Goal: Information Seeking & Learning: Learn about a topic

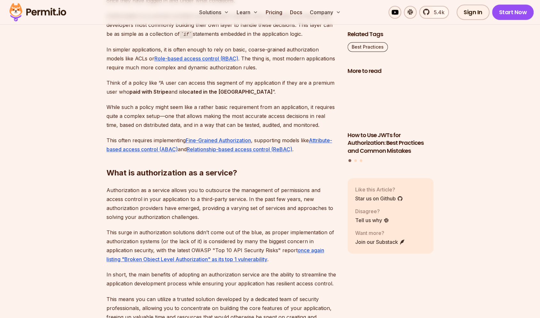
scroll to position [608, 0]
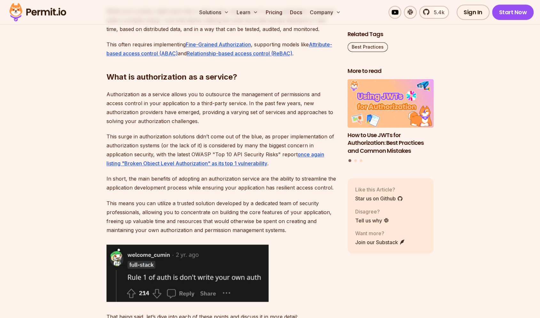
click at [157, 105] on p "Authorization as a service allows you to outsource the management of permission…" at bounding box center [222, 108] width 231 height 36
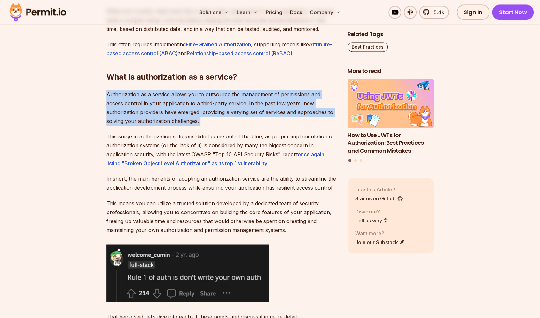
click at [157, 105] on p "Authorization as a service allows you to outsource the management of permission…" at bounding box center [222, 108] width 231 height 36
click at [148, 109] on p "Authorization as a service allows you to outsource the management of permission…" at bounding box center [222, 108] width 231 height 36
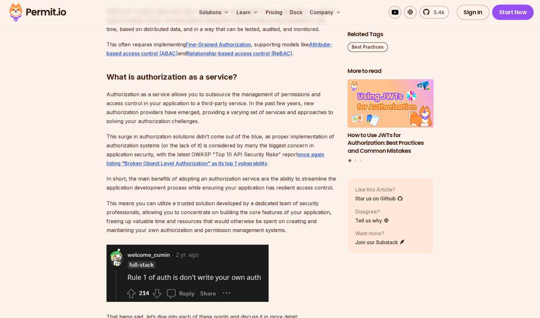
scroll to position [704, 0]
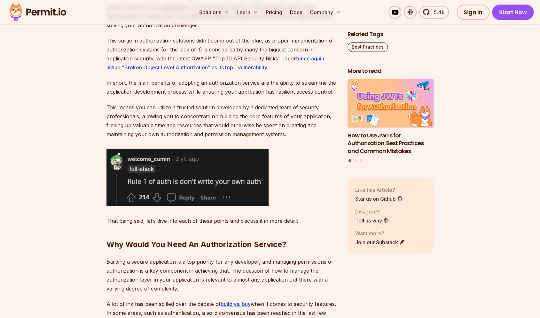
click at [149, 125] on p "This means you can utilize a trusted solution developed by a dedicated team of …" at bounding box center [222, 121] width 231 height 36
click at [206, 118] on p "This means you can utilize a trusted solution developed by a dedicated team of …" at bounding box center [222, 121] width 231 height 36
click at [206, 117] on p "This means you can utilize a trusted solution developed by a dedicated team of …" at bounding box center [222, 121] width 231 height 36
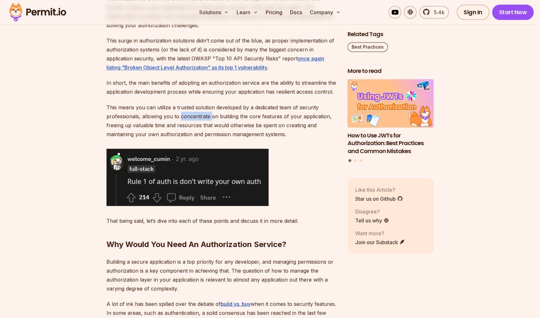
click at [206, 117] on p "This means you can utilize a trusted solution developed by a dedicated team of …" at bounding box center [222, 121] width 231 height 36
click at [204, 115] on p "This means you can utilize a trusted solution developed by a dedicated team of …" at bounding box center [222, 121] width 231 height 36
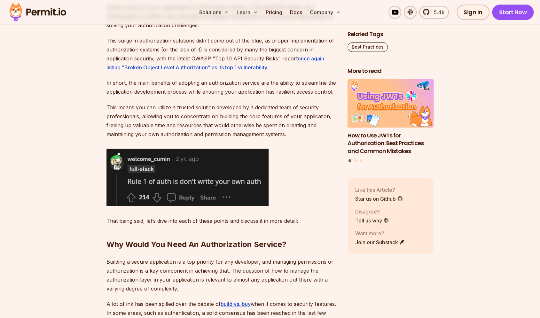
click at [204, 115] on p "This means you can utilize a trusted solution developed by a dedicated team of …" at bounding box center [222, 121] width 231 height 36
click at [201, 118] on p "This means you can utilize a trusted solution developed by a dedicated team of …" at bounding box center [222, 121] width 231 height 36
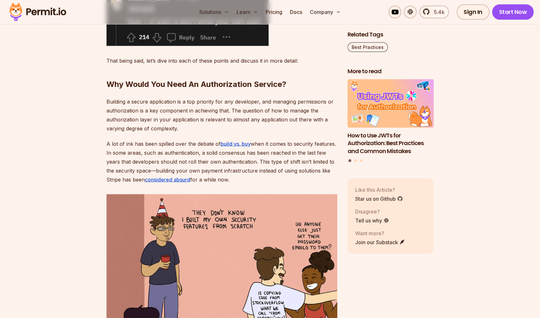
click at [201, 118] on p "Building a secure application is a top priority for any developer, and managing…" at bounding box center [222, 115] width 231 height 36
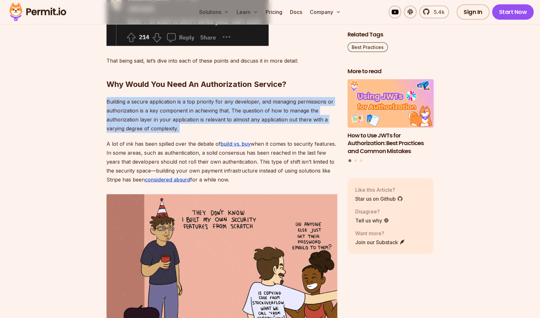
click at [201, 118] on p "Building a secure application is a top priority for any developer, and managing…" at bounding box center [222, 115] width 231 height 36
click at [163, 120] on p "Building a secure application is a top priority for any developer, and managing…" at bounding box center [222, 115] width 231 height 36
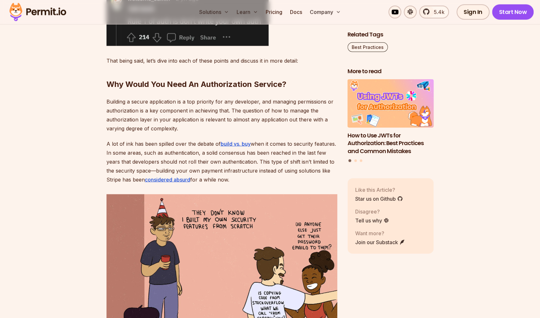
scroll to position [896, 0]
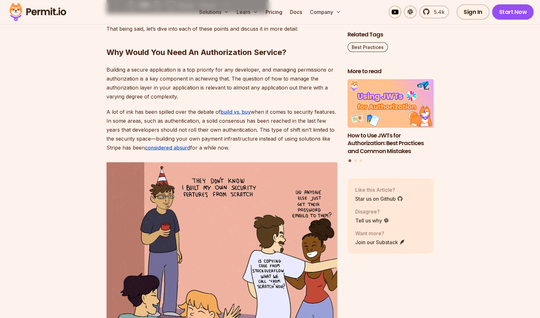
click at [163, 120] on p "A lot of ink has been spilled over the debate of build vs. buy when it comes to…" at bounding box center [222, 129] width 231 height 45
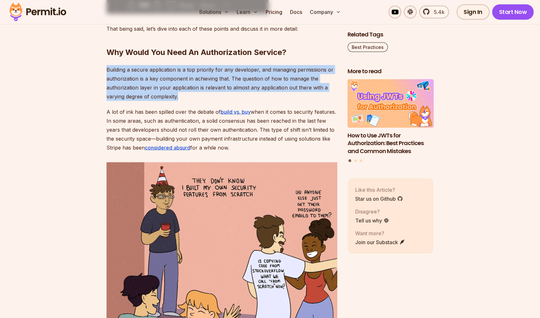
drag, startPoint x: 163, startPoint y: 120, endPoint x: 153, endPoint y: 78, distance: 43.4
click at [153, 78] on p "Building a secure application is a top priority for any developer, and managing…" at bounding box center [222, 83] width 231 height 36
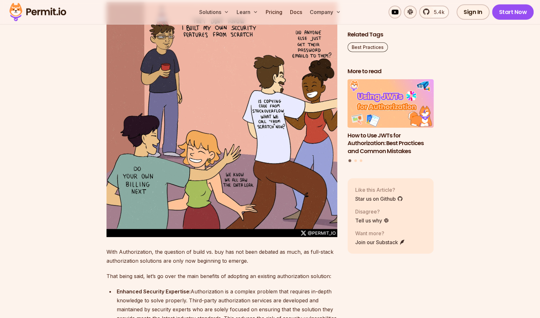
scroll to position [1215, 0]
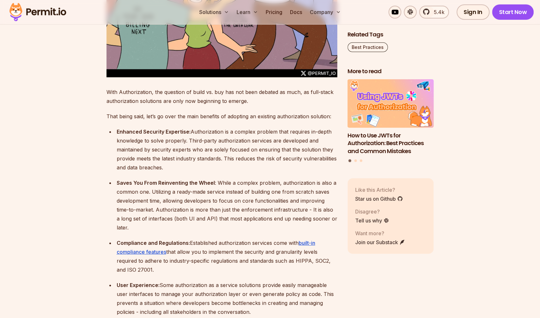
click at [183, 146] on div "Enhanced Security Expertise: Authorization is a complex problem that requires i…" at bounding box center [227, 149] width 221 height 45
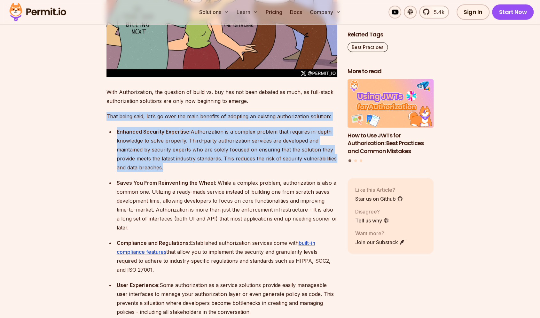
drag, startPoint x: 183, startPoint y: 146, endPoint x: 183, endPoint y: 101, distance: 45.4
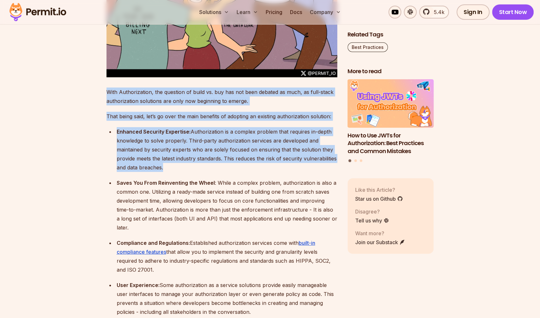
click at [183, 101] on p "With Authorization, the question of build vs. buy has not been debated as much,…" at bounding box center [222, 97] width 231 height 18
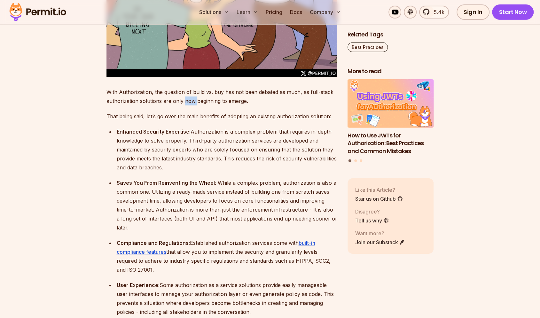
click at [183, 101] on p "With Authorization, the question of build vs. buy has not been debated as much,…" at bounding box center [222, 97] width 231 height 18
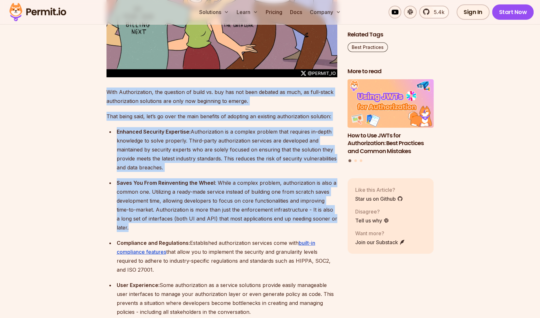
drag, startPoint x: 183, startPoint y: 101, endPoint x: 218, endPoint y: 203, distance: 107.7
click at [218, 203] on div "Saves You From Reinventing the Wheel : While a complex problem, authorization i…" at bounding box center [227, 205] width 221 height 54
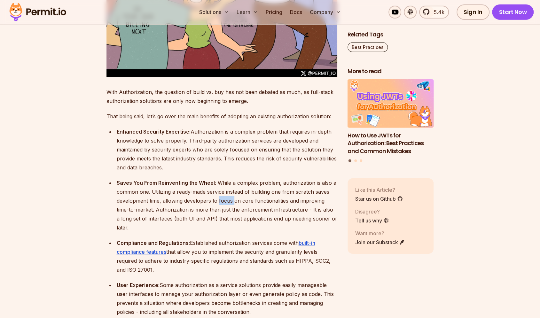
click at [218, 203] on div "Saves You From Reinventing the Wheel : While a complex problem, authorization i…" at bounding box center [227, 205] width 221 height 54
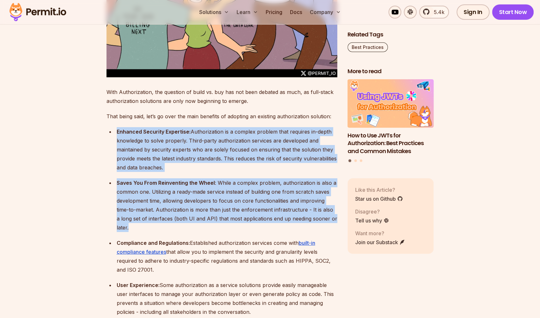
drag, startPoint x: 218, startPoint y: 203, endPoint x: 200, endPoint y: 136, distance: 69.1
click at [200, 136] on ul "Enhanced Security Expertise: Authorization is a complex problem that requires i…" at bounding box center [222, 221] width 231 height 189
click at [200, 136] on div "Enhanced Security Expertise: Authorization is a complex problem that requires i…" at bounding box center [227, 149] width 221 height 45
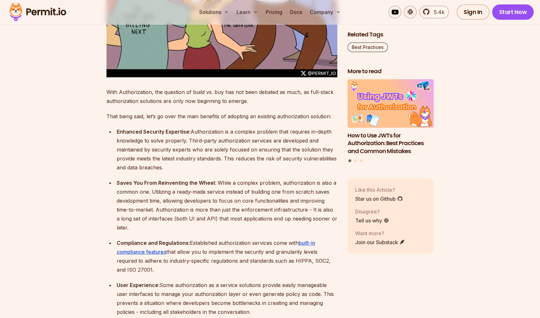
scroll to position [1375, 0]
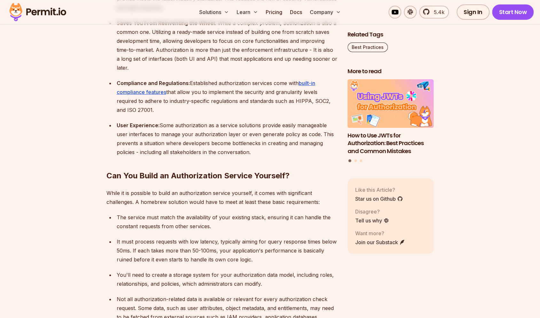
click at [176, 146] on div "User Experience: Some authorization as a service solutions provide easily manag…" at bounding box center [227, 139] width 221 height 36
click at [182, 126] on div "User Experience: Some authorization as a service solutions provide easily manag…" at bounding box center [227, 139] width 221 height 36
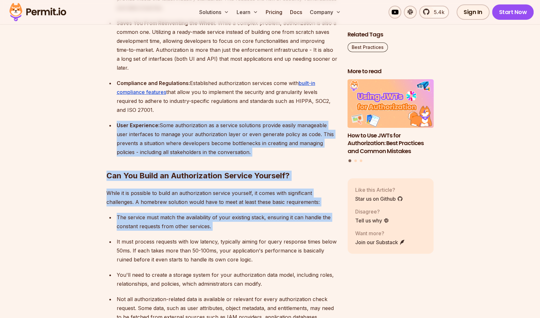
drag, startPoint x: 182, startPoint y: 126, endPoint x: 241, endPoint y: 246, distance: 133.3
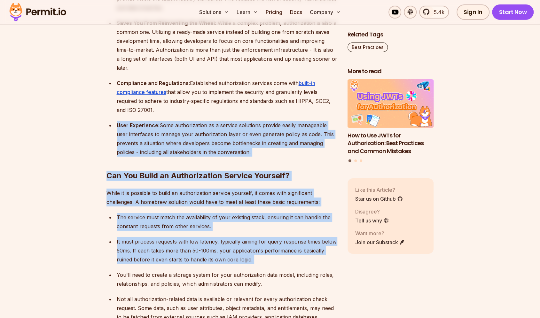
click at [241, 246] on div "It must process requests with low latency, typically aiming for query response …" at bounding box center [227, 250] width 221 height 27
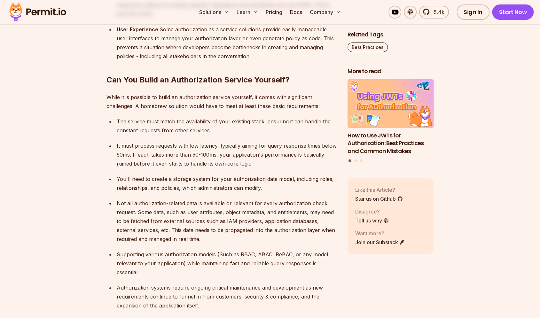
scroll to position [1663, 0]
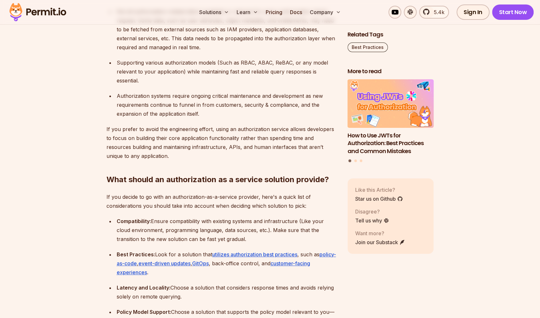
click at [191, 106] on div "Authorization systems require ongoing critical maintenance and development as n…" at bounding box center [227, 104] width 221 height 27
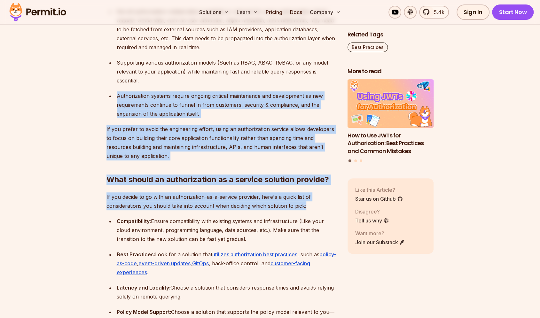
drag, startPoint x: 191, startPoint y: 106, endPoint x: 218, endPoint y: 200, distance: 98.3
click at [218, 200] on div "Authorization as a Service is a solution that allows developers to manage user …" at bounding box center [222, 40] width 231 height 2599
click at [218, 200] on p "If you decide to go with an authorization-as-a-service provider, here's a quick…" at bounding box center [222, 202] width 231 height 18
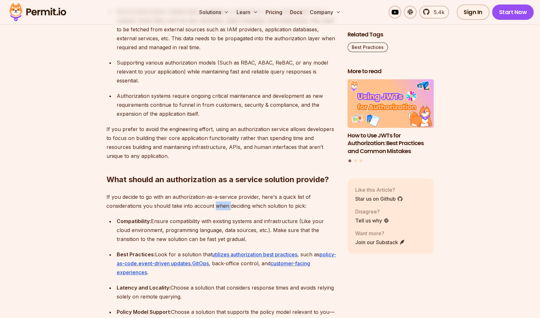
click at [218, 200] on p "If you decide to go with an authorization-as-a-service provider, here's a quick…" at bounding box center [222, 202] width 231 height 18
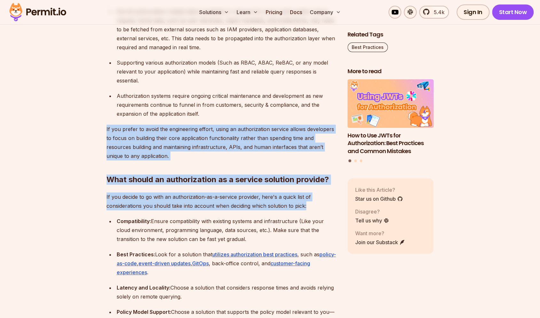
drag, startPoint x: 218, startPoint y: 200, endPoint x: 183, endPoint y: 117, distance: 90.3
click at [183, 117] on div "Authorization as a Service is a solution that allows developers to manage user …" at bounding box center [222, 40] width 231 height 2599
click at [183, 125] on p "If you prefer to avoid the engineering effort, using an authorization service a…" at bounding box center [222, 143] width 231 height 36
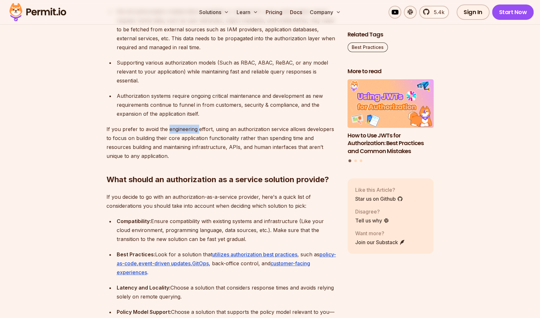
click at [183, 125] on p "If you prefer to avoid the engineering effort, using an authorization service a…" at bounding box center [222, 143] width 231 height 36
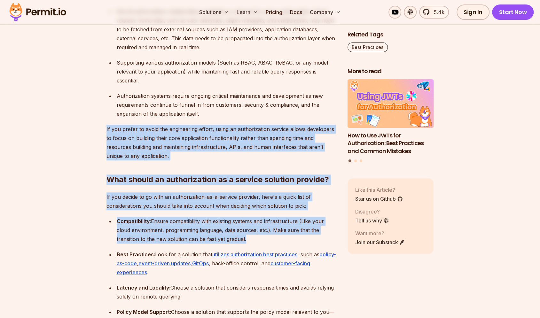
drag, startPoint x: 183, startPoint y: 117, endPoint x: 221, endPoint y: 223, distance: 112.2
click at [221, 223] on div "Authorization as a Service is a solution that allows developers to manage user …" at bounding box center [222, 40] width 231 height 2599
click at [221, 223] on div "Compatibility: Ensure compatibility with existing systems and infrastructure (L…" at bounding box center [227, 230] width 221 height 27
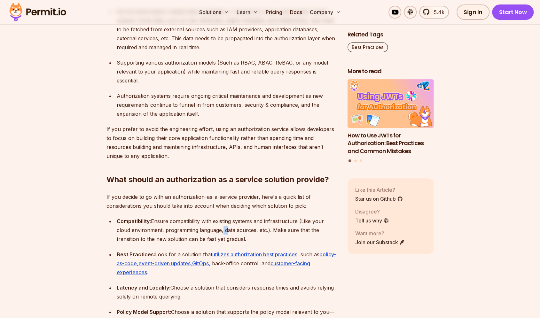
click at [221, 223] on div "Compatibility: Ensure compatibility with existing systems and infrastructure (L…" at bounding box center [227, 230] width 221 height 27
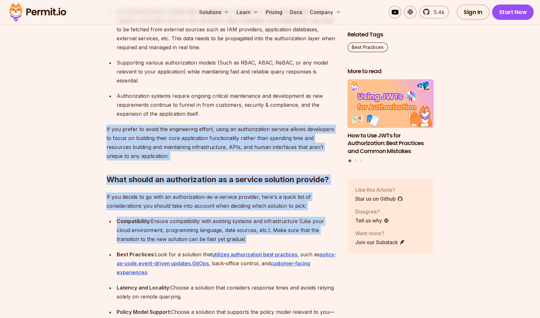
drag, startPoint x: 221, startPoint y: 223, endPoint x: 170, endPoint y: 100, distance: 132.7
click at [170, 101] on div "Authorization as a Service is a solution that allows developers to manage user …" at bounding box center [222, 40] width 231 height 2599
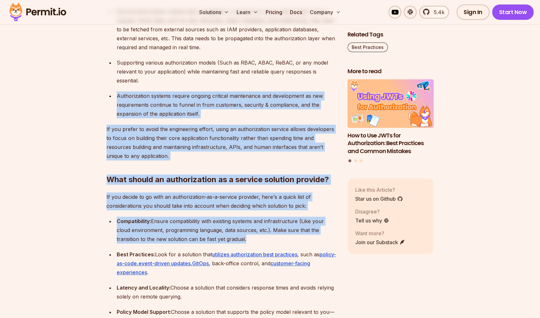
click at [170, 100] on div "Authorization systems require ongoing critical maintenance and development as n…" at bounding box center [227, 104] width 221 height 27
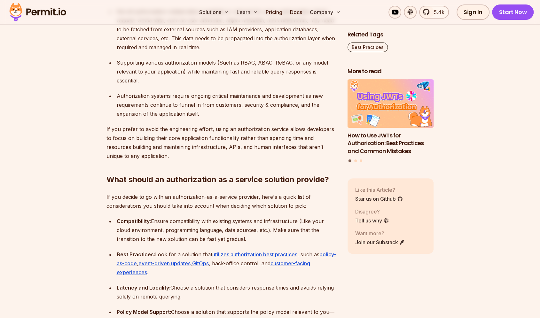
scroll to position [1887, 0]
